Goal: Communication & Community: Connect with others

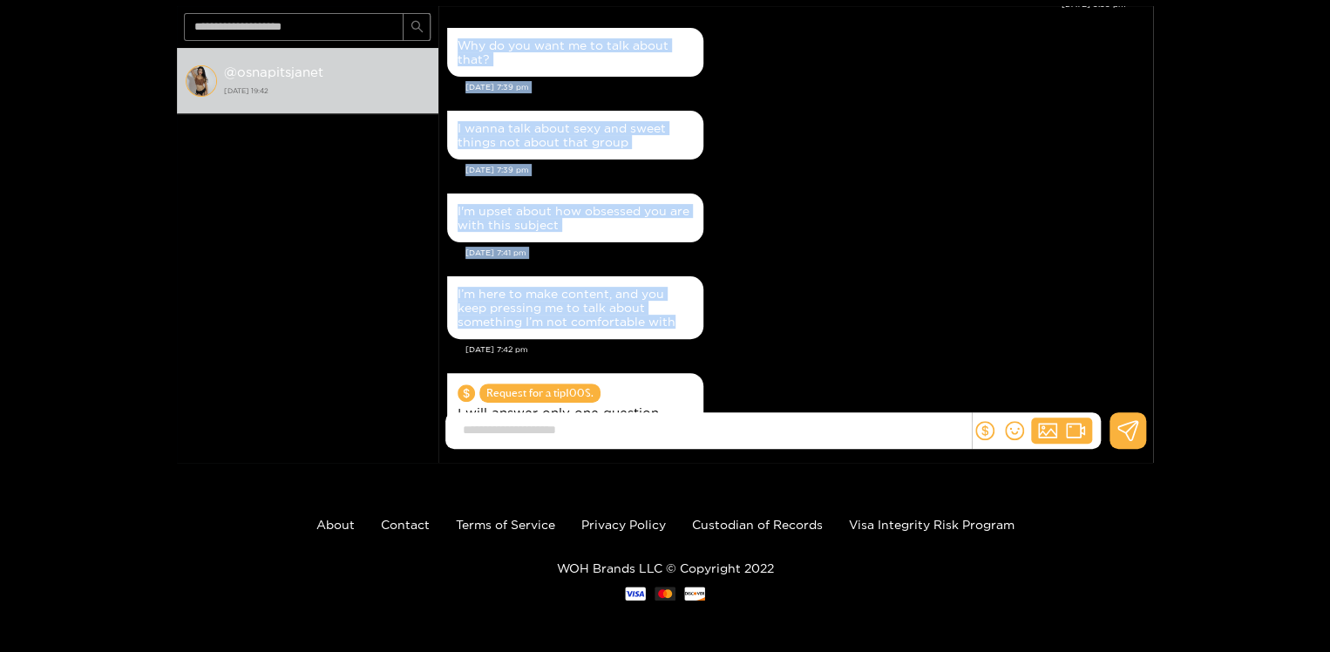
scroll to position [1806, 0]
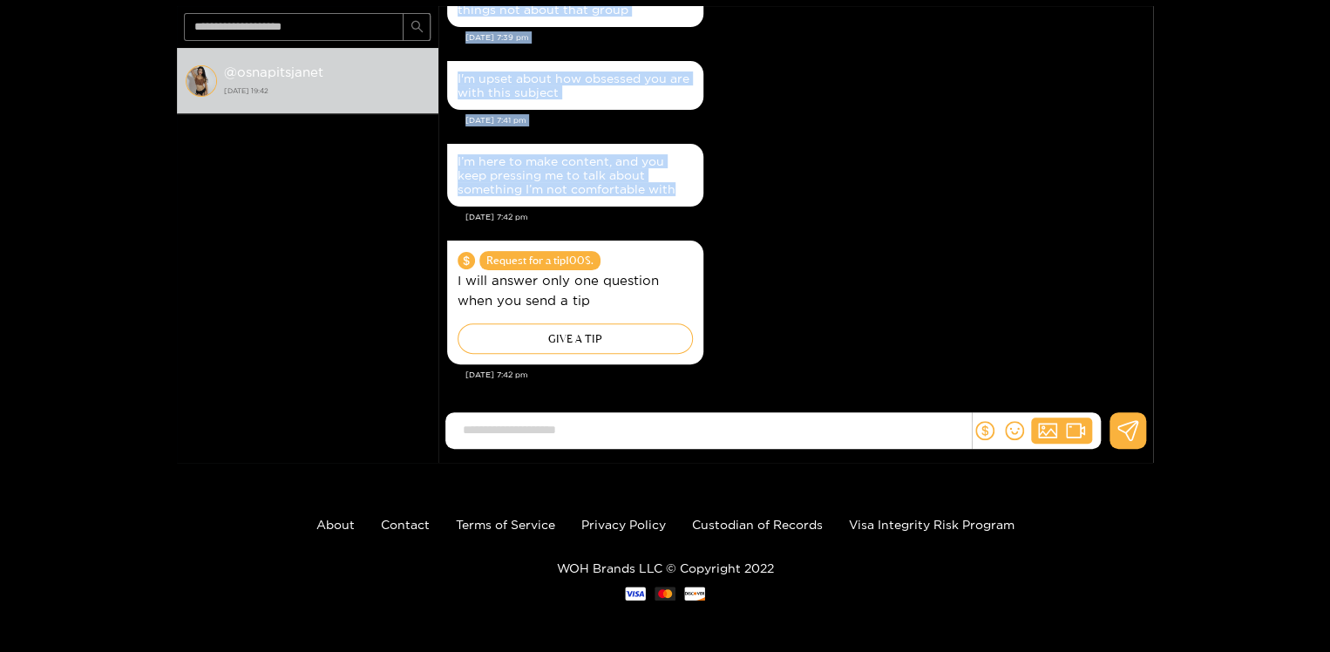
click at [922, 143] on div "I’m here to make content, and you keep pressing me to talk about something I’m …" at bounding box center [795, 174] width 697 height 71
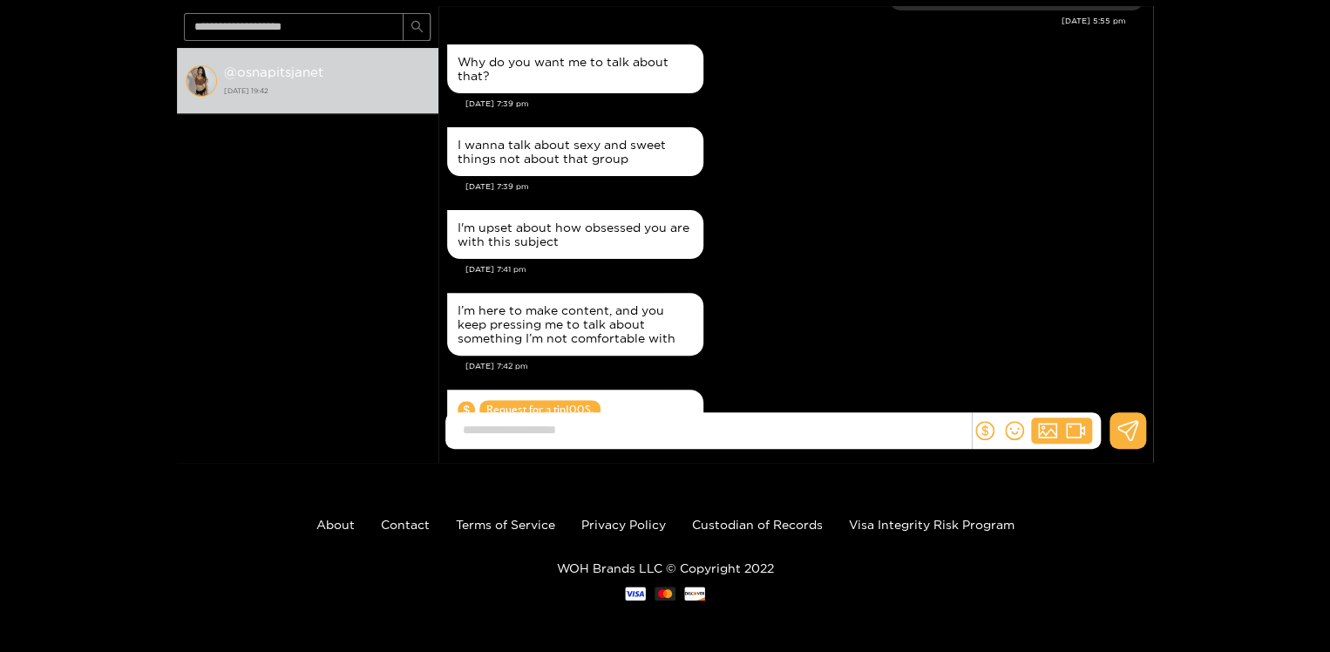
scroll to position [1650, 0]
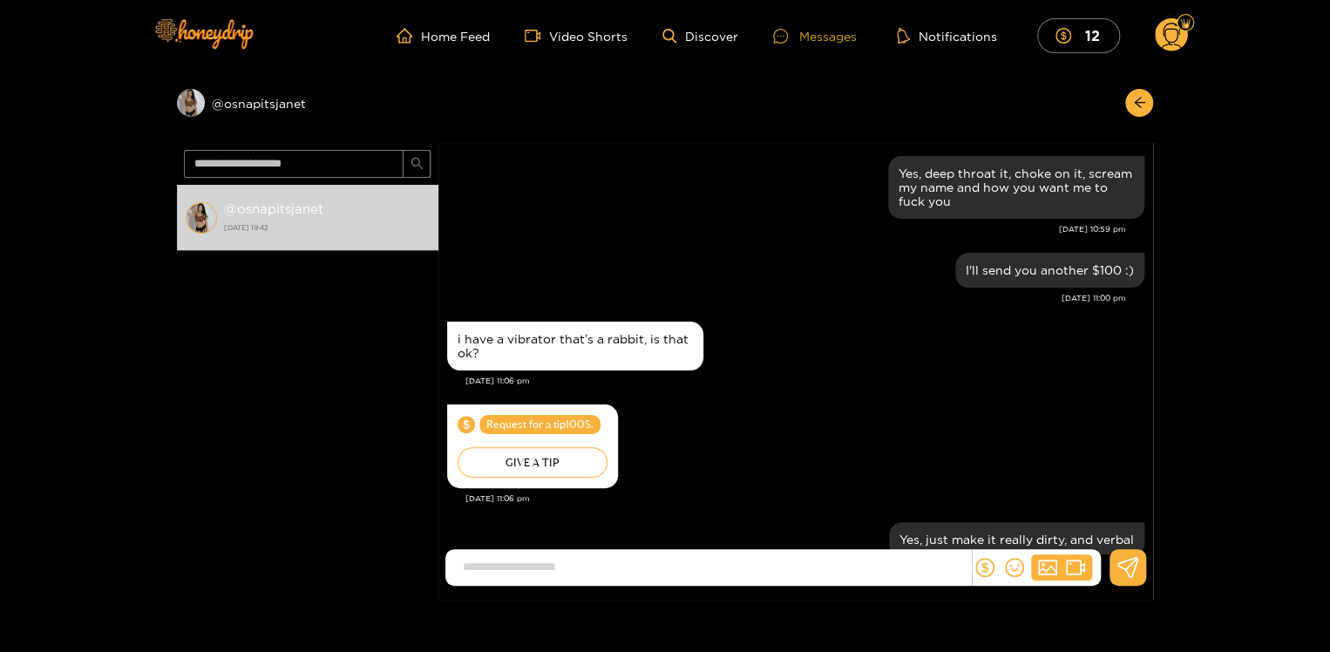
click at [819, 37] on div "Messages" at bounding box center [815, 36] width 84 height 20
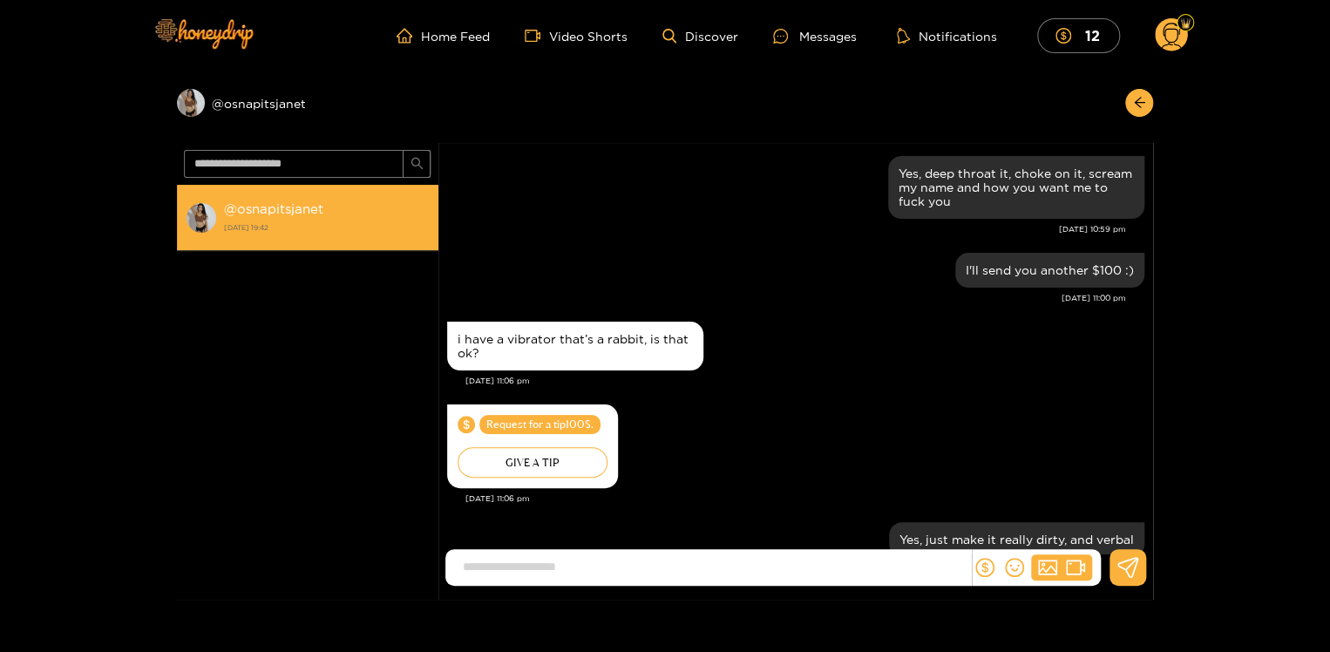
click at [251, 221] on strong "[DATE] 19:42" at bounding box center [327, 228] width 206 height 16
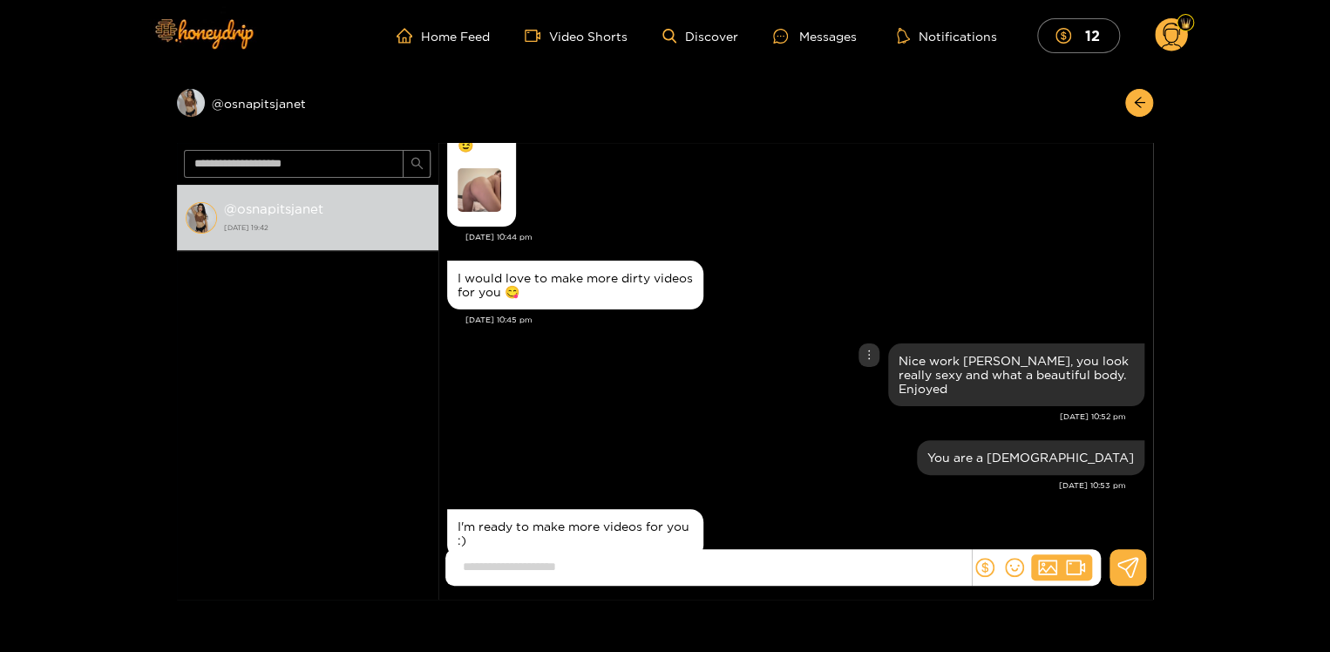
scroll to position [5800, 0]
